Goal: Task Accomplishment & Management: Manage account settings

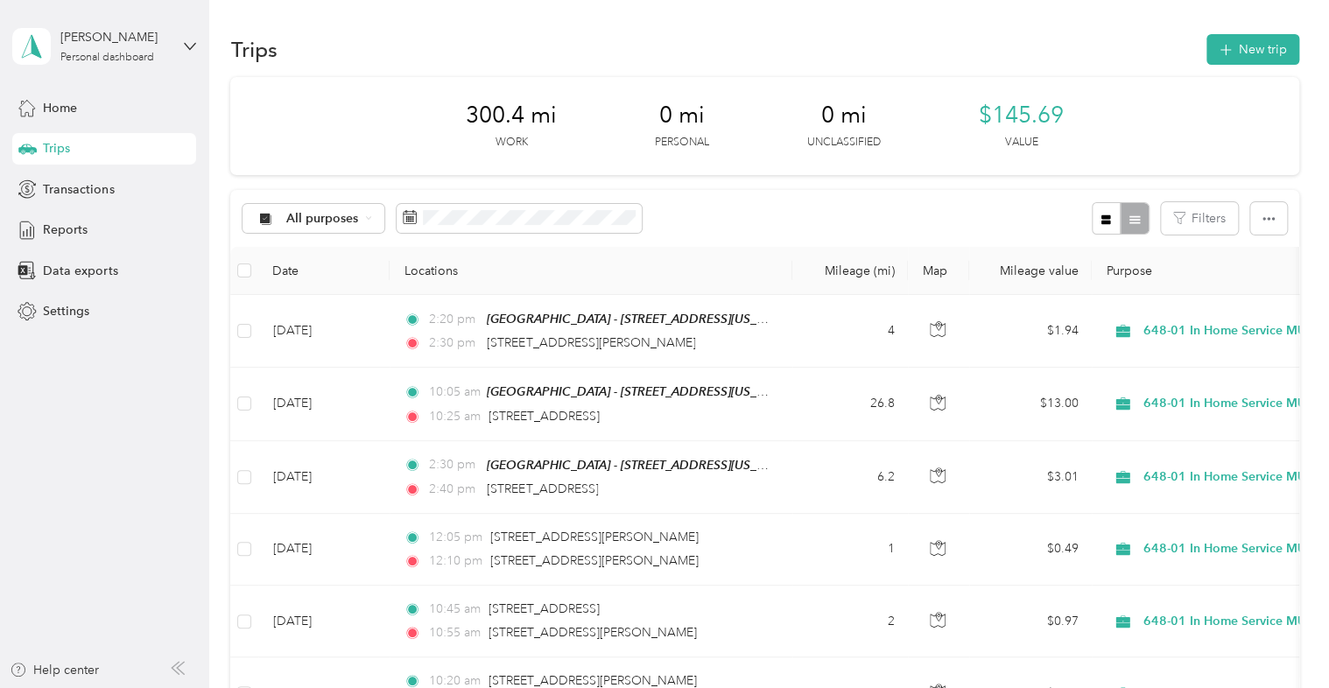
click at [744, 35] on div "Trips New trip" at bounding box center [764, 49] width 1068 height 37
